Goal: Task Accomplishment & Management: Manage account settings

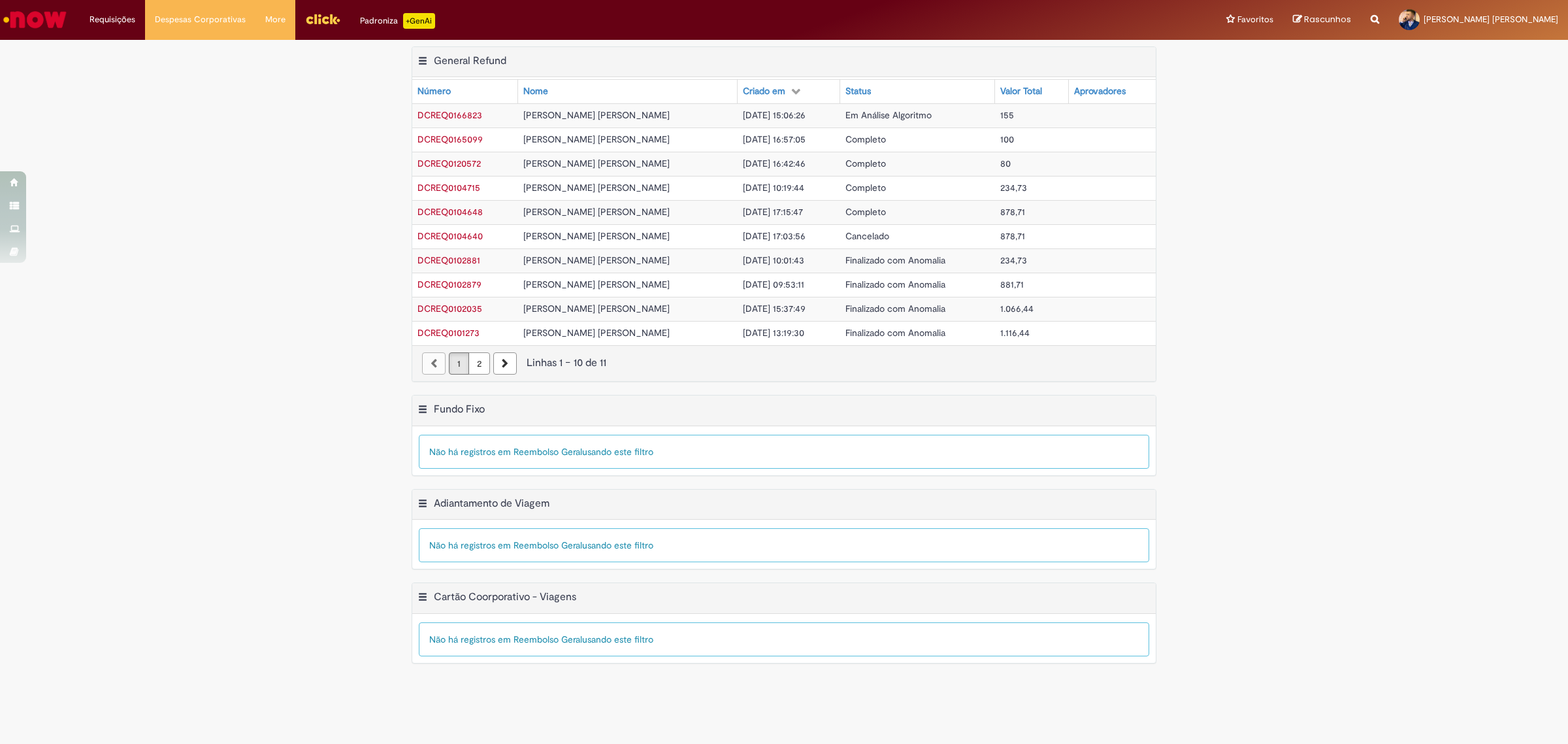
click at [556, 114] on span "[PERSON_NAME] [PERSON_NAME]" at bounding box center [596, 114] width 146 height 12
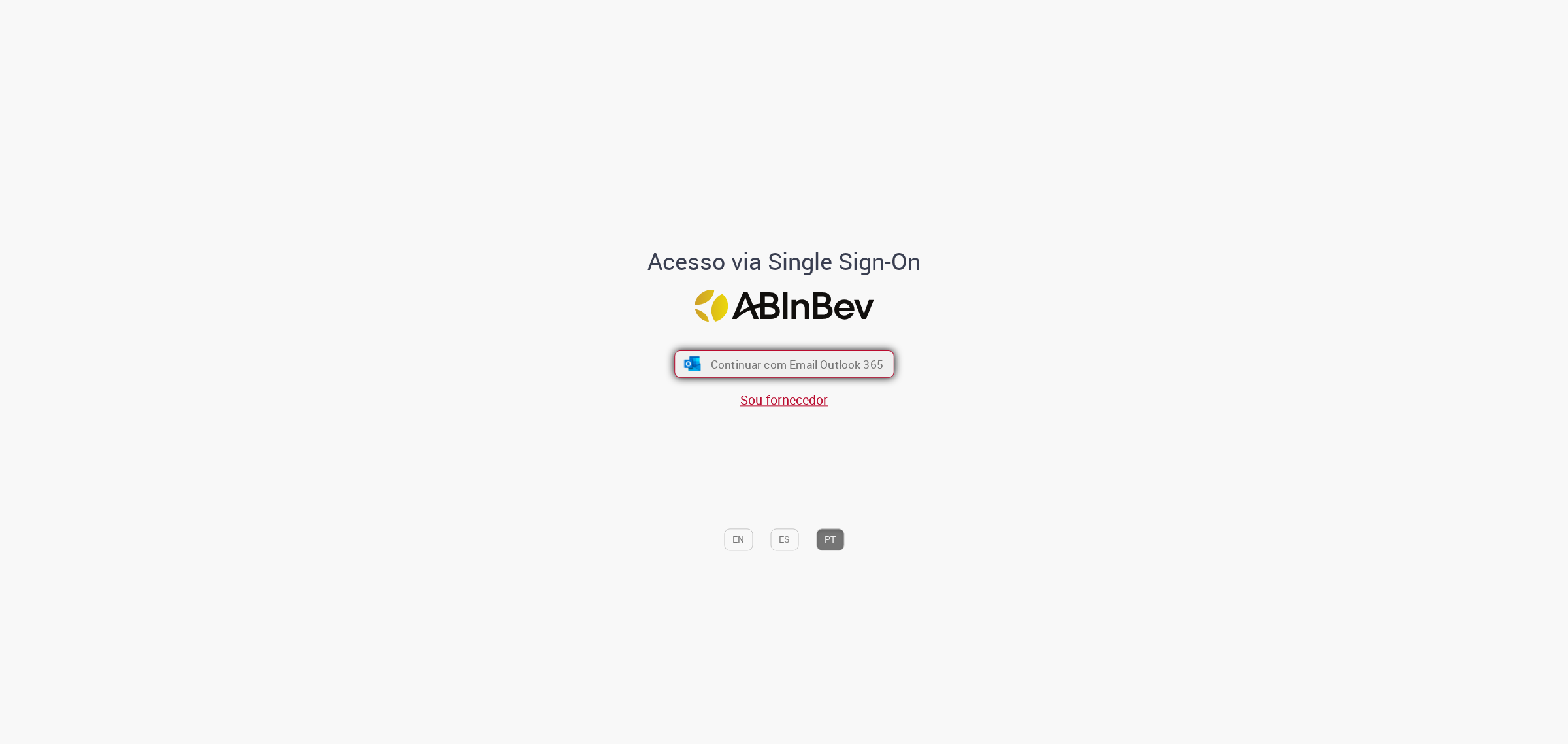
click at [737, 365] on span "Continuar com Email Outlook 365" at bounding box center [796, 364] width 173 height 15
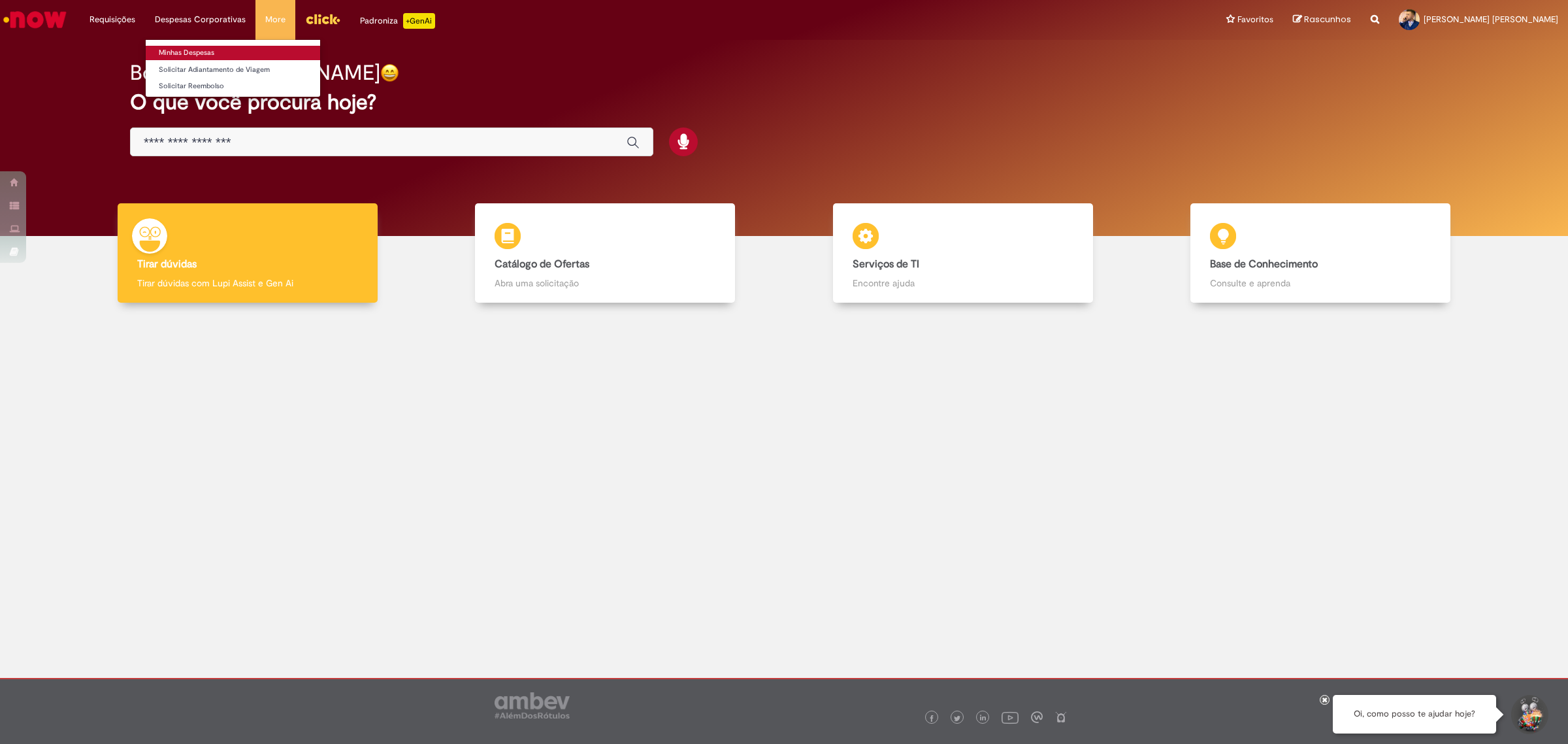
click at [201, 53] on link "Minhas Despesas" at bounding box center [233, 53] width 174 height 14
